Goal: Information Seeking & Learning: Learn about a topic

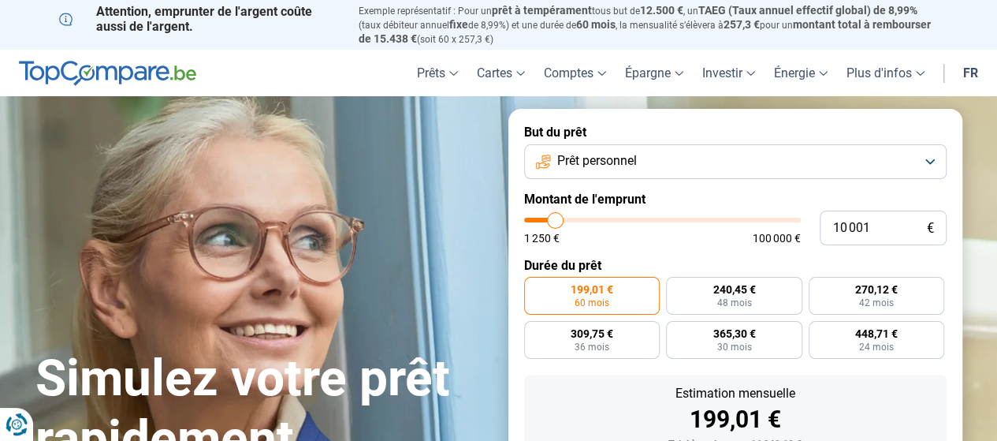
type input "12 500"
type input "12500"
type input "27 500"
type input "27500"
type input "44 000"
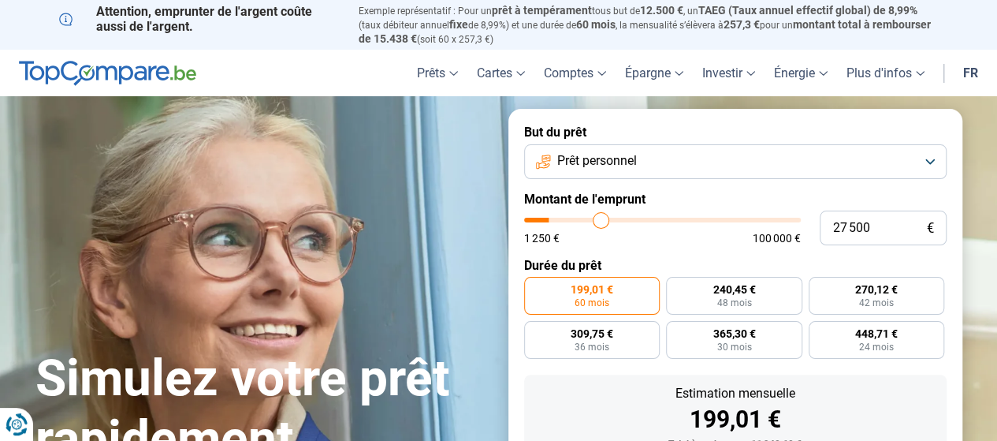
type input "44000"
type input "55 750"
type input "55750"
type input "69 000"
type input "69000"
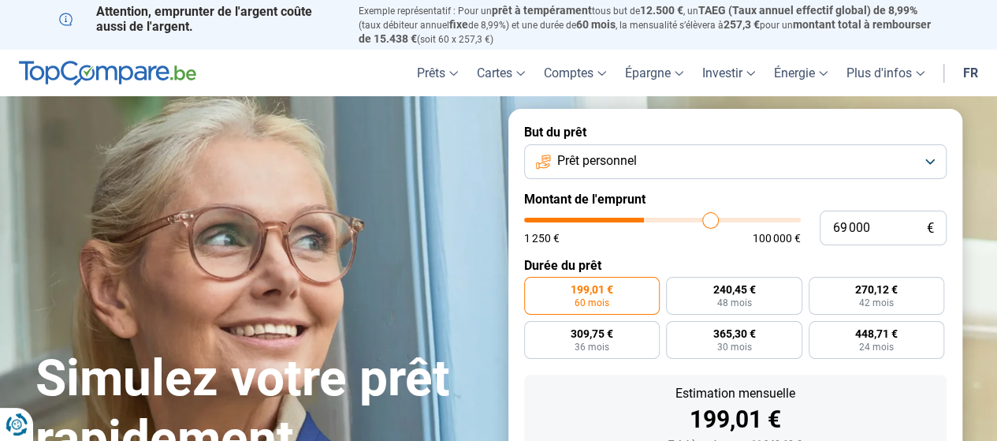
type input "79 250"
type input "79250"
type input "88 250"
type input "88250"
type input "94 000"
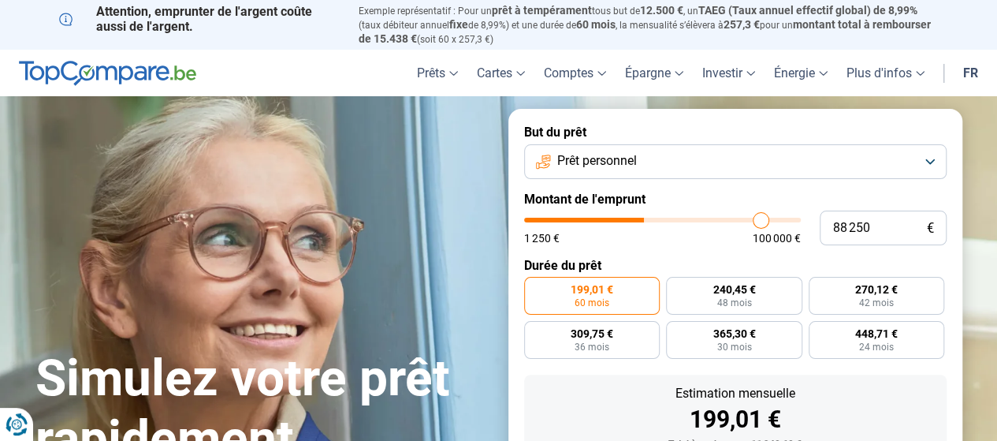
type input "94000"
type input "100 000"
drag, startPoint x: 559, startPoint y: 222, endPoint x: 855, endPoint y: 198, distance: 296.6
type input "100000"
click at [801, 218] on input "range" at bounding box center [662, 220] width 277 height 5
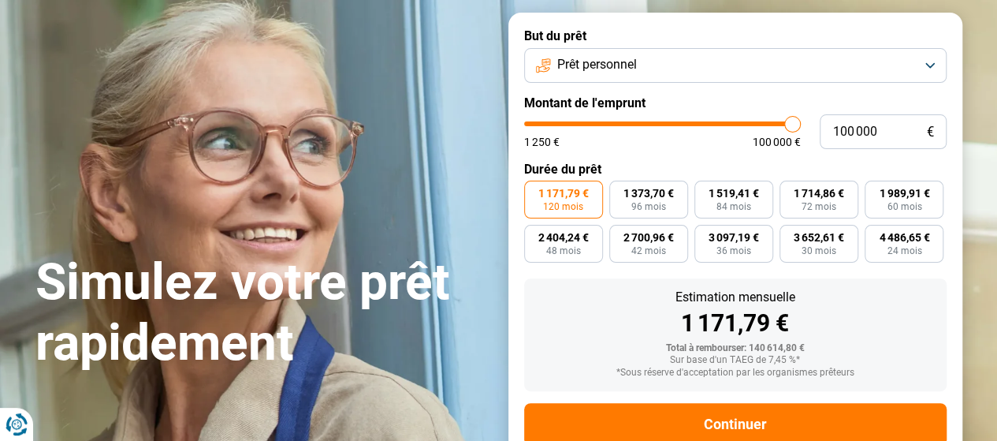
scroll to position [141, 0]
